Goal: Task Accomplishment & Management: Manage account settings

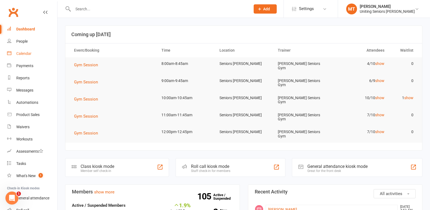
click at [25, 53] on div "Calendar" at bounding box center [23, 53] width 15 height 4
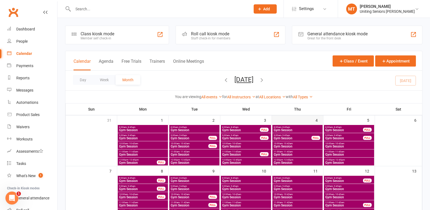
scroll to position [108, 0]
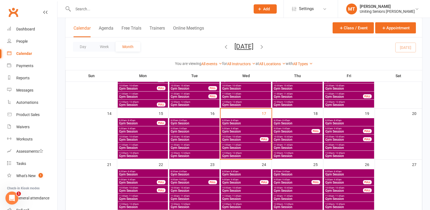
click at [253, 129] on span "9:00am - 9:45am" at bounding box center [246, 128] width 48 height 2
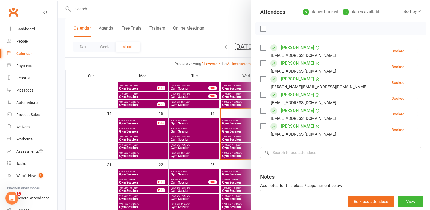
scroll to position [81, 0]
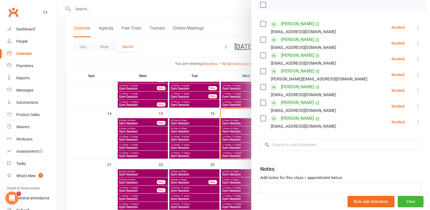
click at [232, 144] on div at bounding box center [243, 105] width 372 height 210
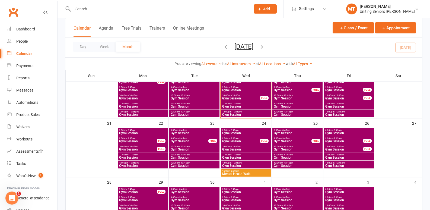
scroll to position [163, 0]
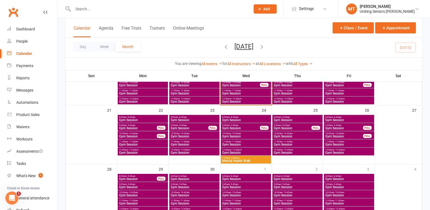
click at [246, 162] on span "Mental Health Walk" at bounding box center [246, 160] width 48 height 3
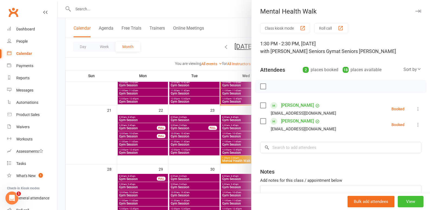
click at [398, 202] on button "View" at bounding box center [411, 201] width 26 height 11
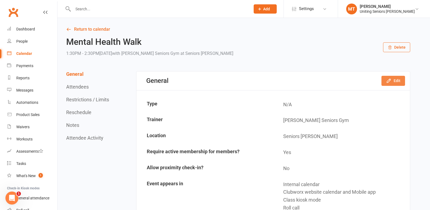
click at [387, 81] on icon "button" at bounding box center [388, 80] width 5 height 5
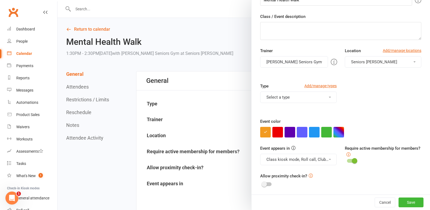
scroll to position [39, 0]
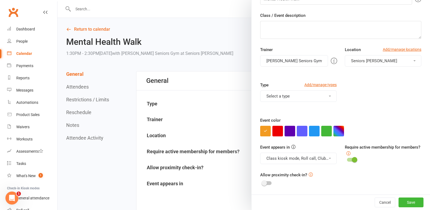
click at [352, 158] on span at bounding box center [354, 159] width 5 height 5
click at [347, 159] on input "checkbox" at bounding box center [347, 159] width 0 height 0
click at [398, 200] on button "Save" at bounding box center [410, 202] width 25 height 10
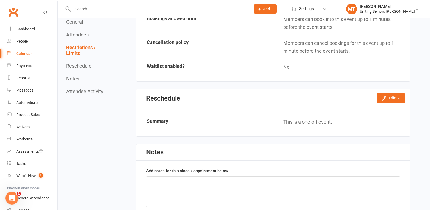
scroll to position [461, 0]
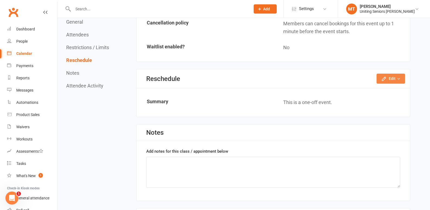
click at [397, 81] on button "Edit" at bounding box center [390, 78] width 28 height 10
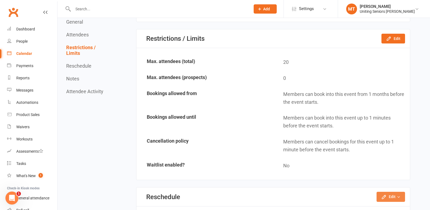
scroll to position [353, 0]
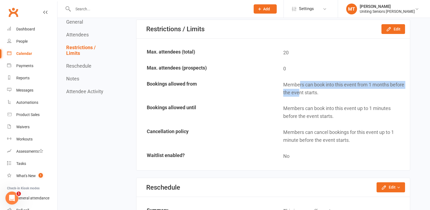
drag, startPoint x: 299, startPoint y: 85, endPoint x: 299, endPoint y: 91, distance: 6.0
click at [299, 91] on td "Members can book into this event from 1 months before the event starts." at bounding box center [341, 88] width 136 height 23
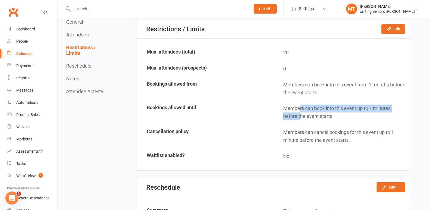
drag, startPoint x: 298, startPoint y: 107, endPoint x: 301, endPoint y: 118, distance: 11.3
click at [301, 118] on td "Members can book into this event up to 1 minutes before the event starts." at bounding box center [341, 112] width 136 height 23
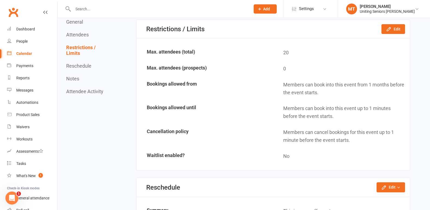
click at [298, 138] on td "Members can cancel bookings for this event up to 1 minute before the event star…" at bounding box center [341, 135] width 136 height 23
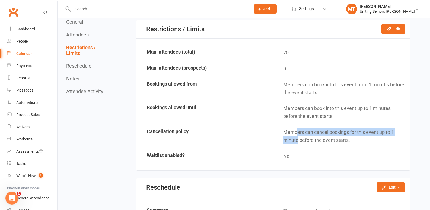
drag, startPoint x: 298, startPoint y: 138, endPoint x: 284, endPoint y: 80, distance: 59.5
click at [298, 127] on td "Members can cancel bookings for this event up to 1 minute before the event star…" at bounding box center [341, 135] width 136 height 23
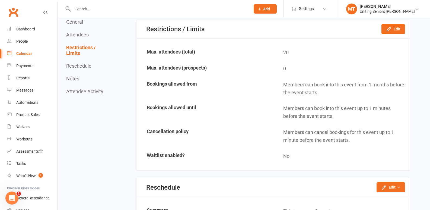
click at [289, 54] on td "20" at bounding box center [341, 52] width 136 height 15
click at [389, 30] on icon "button" at bounding box center [389, 29] width 4 height 4
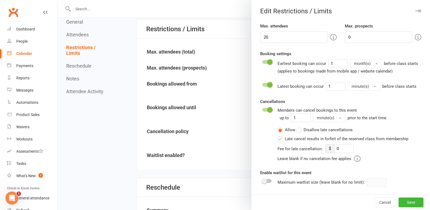
scroll to position [0, 0]
click at [135, 84] on div at bounding box center [243, 105] width 372 height 210
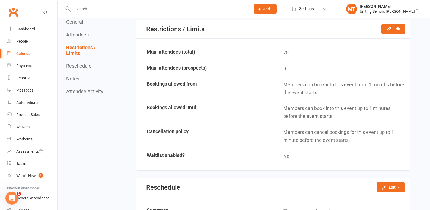
click at [18, 58] on link "Calendar" at bounding box center [32, 53] width 50 height 12
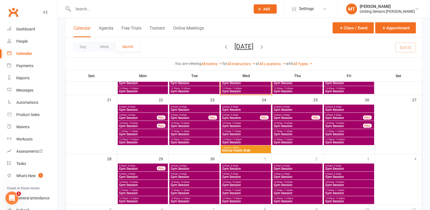
scroll to position [190, 0]
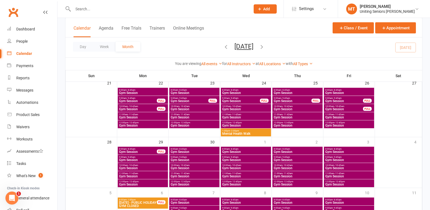
click at [260, 130] on span "1:30pm - 2:30pm" at bounding box center [246, 130] width 48 height 2
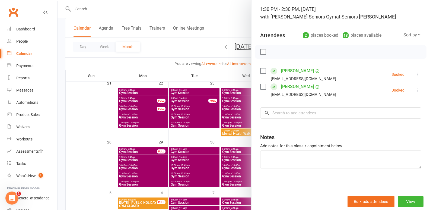
scroll to position [37, 0]
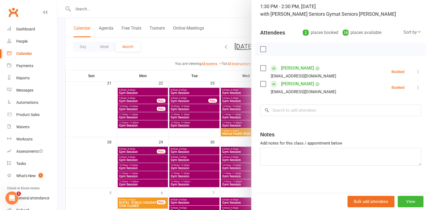
click at [102, 140] on div at bounding box center [243, 105] width 372 height 210
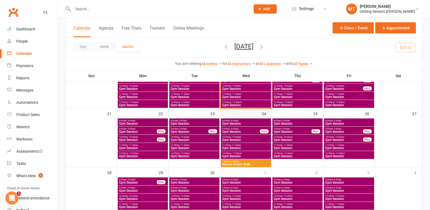
scroll to position [136, 0]
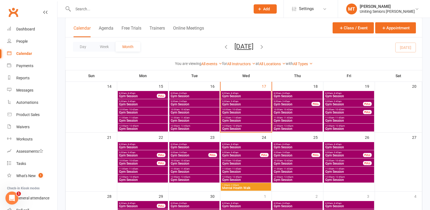
click at [247, 146] on span "Gym Session" at bounding box center [246, 146] width 48 height 3
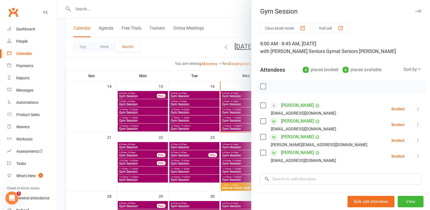
scroll to position [54, 0]
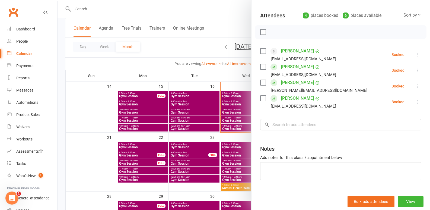
click at [78, 126] on div at bounding box center [243, 105] width 372 height 210
